Goal: Information Seeking & Learning: Learn about a topic

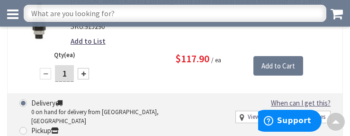
scroll to position [1979, 0]
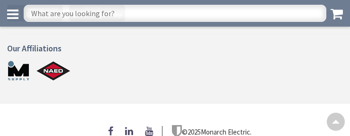
scroll to position [598, 0]
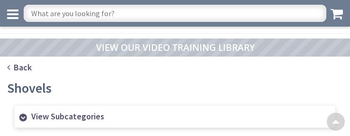
scroll to position [747, 0]
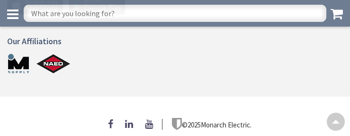
scroll to position [605, 0]
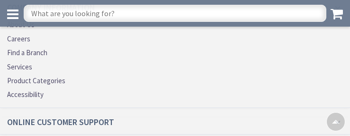
scroll to position [1979, 0]
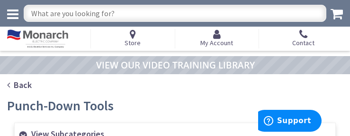
scroll to position [598, 0]
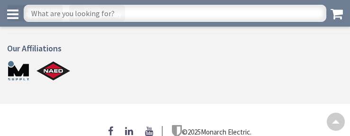
scroll to position [598, 0]
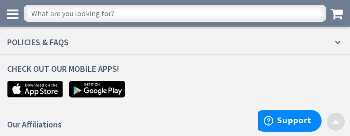
scroll to position [1150, 0]
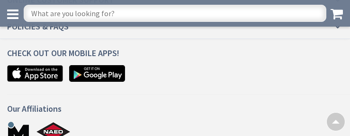
scroll to position [1032, 0]
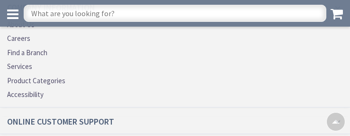
scroll to position [1766, 0]
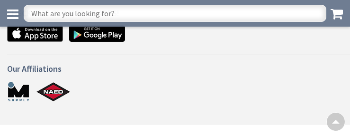
scroll to position [754, 0]
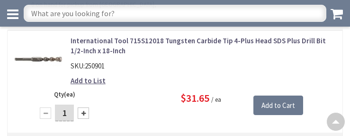
scroll to position [2015, 0]
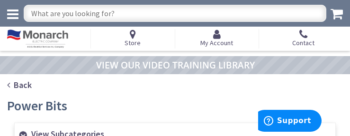
scroll to position [523, 0]
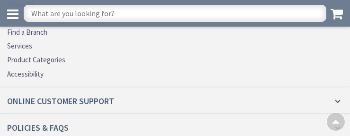
scroll to position [1975, 0]
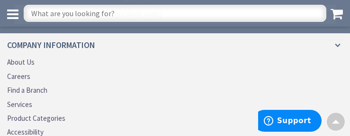
scroll to position [1482, 0]
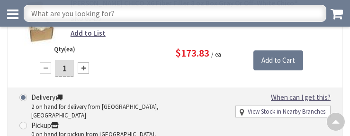
scroll to position [1945, 0]
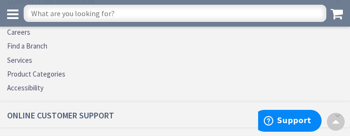
scroll to position [1314, 0]
